Goal: Task Accomplishment & Management: Manage account settings

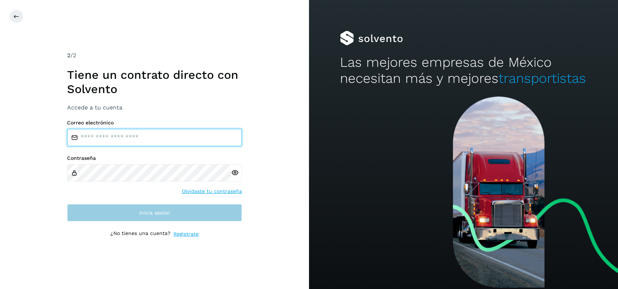
type input "**********"
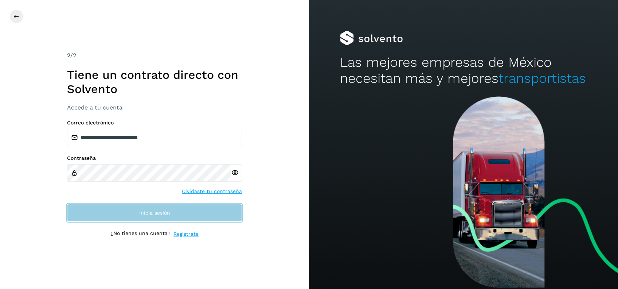
click at [175, 212] on button "Inicia sesión" at bounding box center [154, 212] width 175 height 17
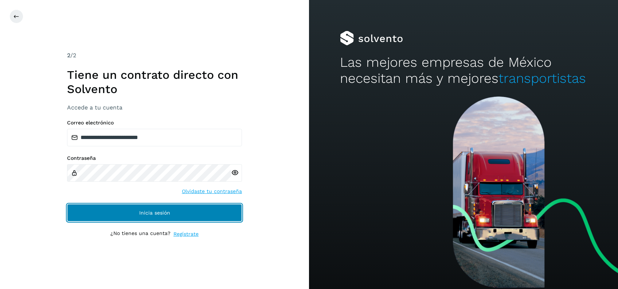
click at [172, 211] on button "Inicia sesión" at bounding box center [154, 212] width 175 height 17
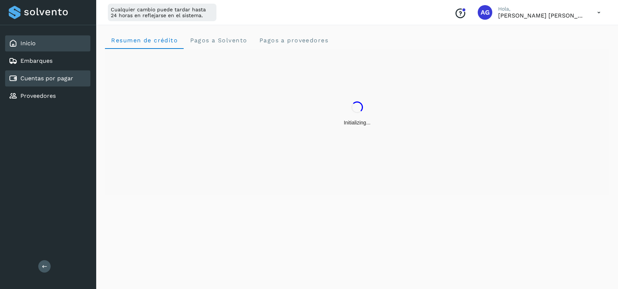
click at [39, 76] on link "Cuentas por pagar" at bounding box center [46, 78] width 53 height 7
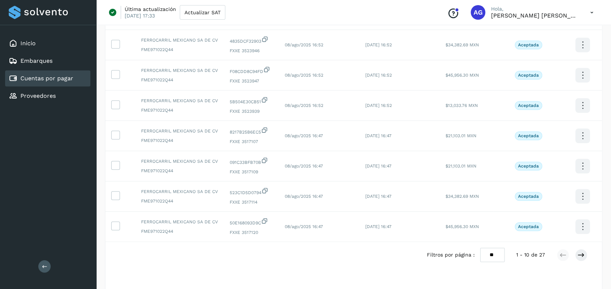
scroll to position [177, 0]
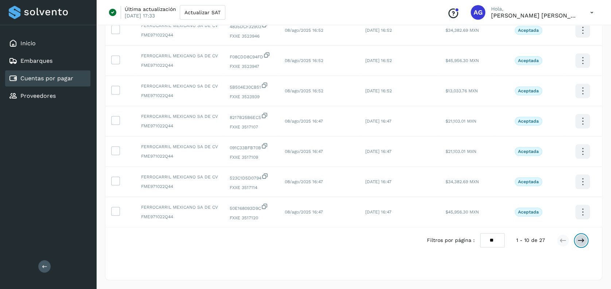
click at [581, 242] on icon at bounding box center [580, 240] width 7 height 7
click at [580, 242] on icon at bounding box center [580, 240] width 7 height 7
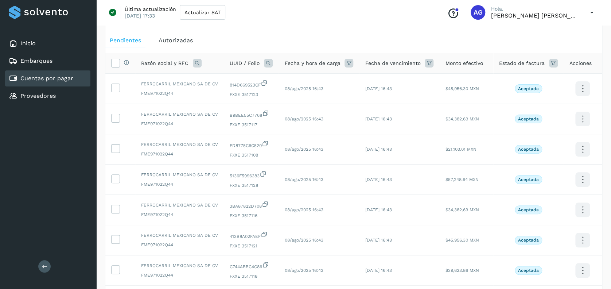
scroll to position [0, 0]
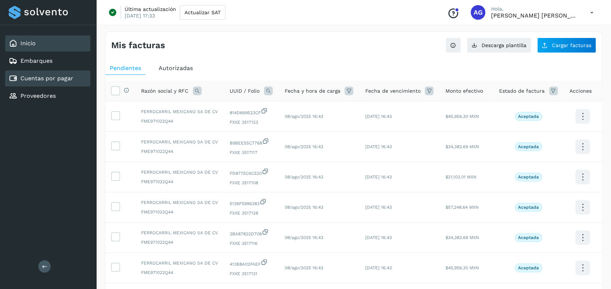
click at [48, 44] on div "Inicio" at bounding box center [47, 43] width 85 height 16
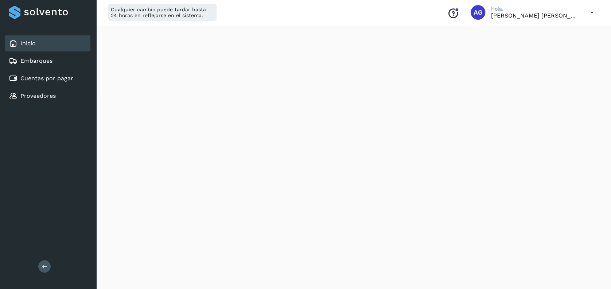
scroll to position [100, 0]
click at [589, 12] on icon at bounding box center [591, 12] width 15 height 15
click at [556, 51] on div "Cerrar sesión" at bounding box center [555, 47] width 87 height 14
